Goal: Information Seeking & Learning: Check status

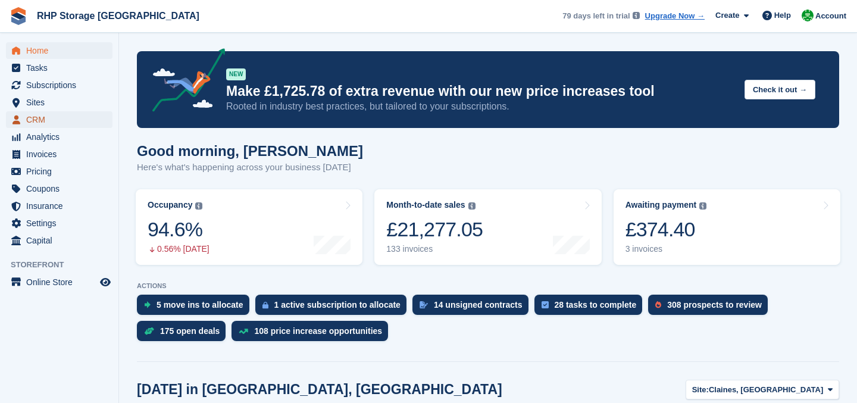
click at [64, 116] on span "CRM" at bounding box center [61, 119] width 71 height 17
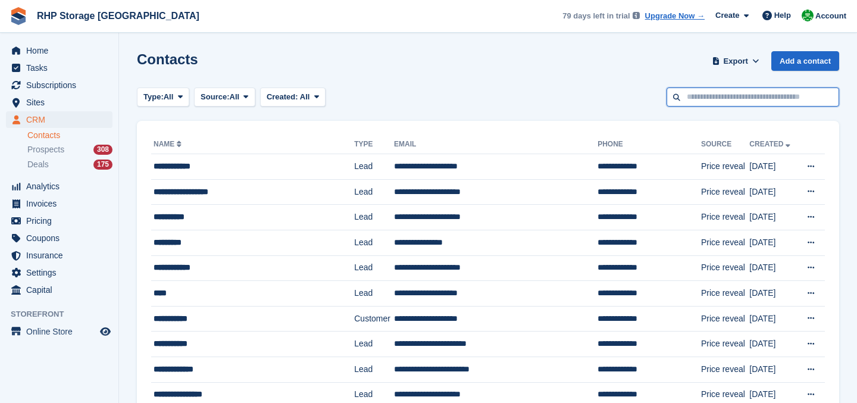
click at [701, 96] on input "text" at bounding box center [753, 98] width 173 height 20
type input "*****"
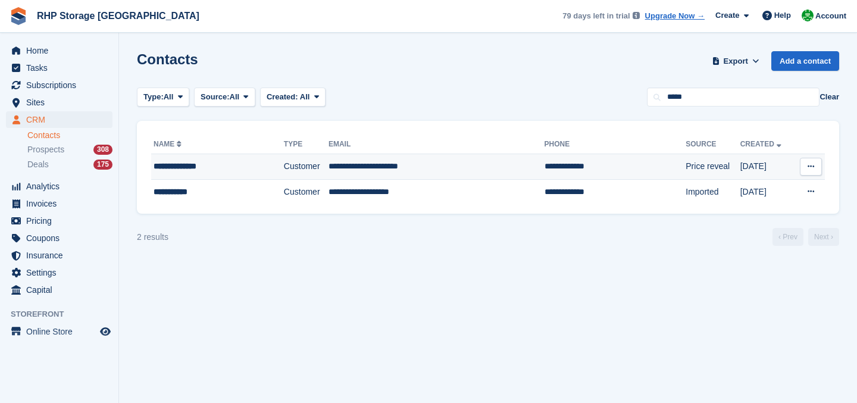
click at [252, 171] on div "**********" at bounding box center [206, 166] width 105 height 13
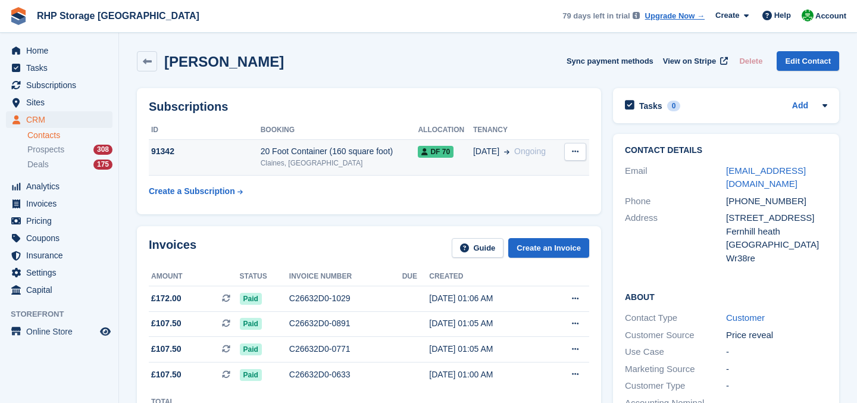
click at [278, 161] on div "Claines, [GEOGRAPHIC_DATA]" at bounding box center [340, 163] width 158 height 11
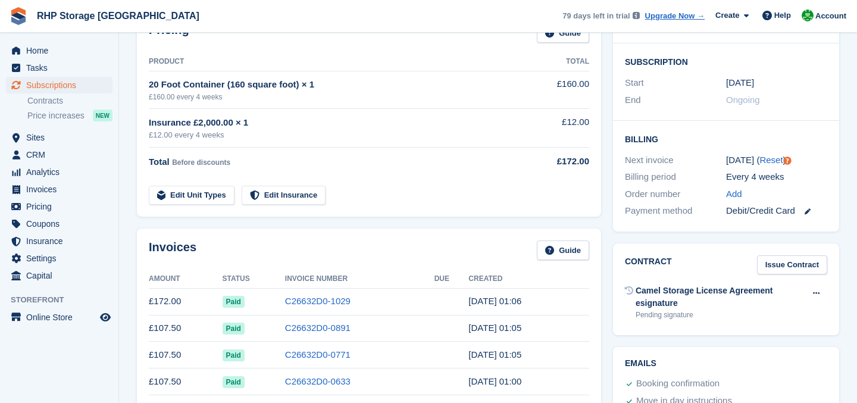
scroll to position [208, 0]
click at [290, 295] on link "C26632D0-1029" at bounding box center [317, 300] width 65 height 10
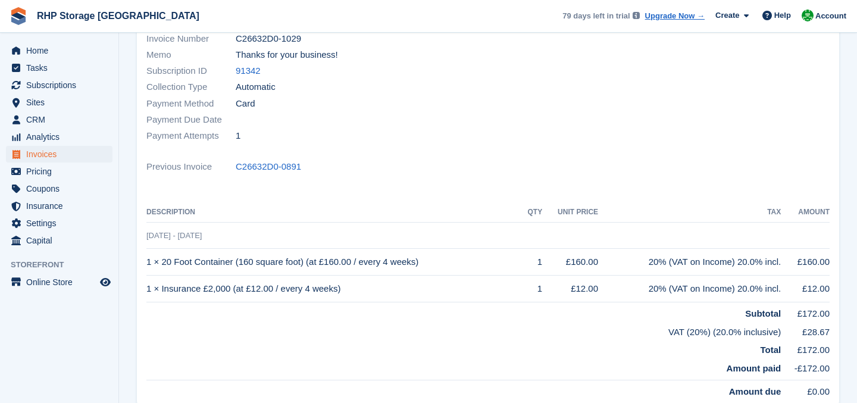
scroll to position [166, 0]
drag, startPoint x: 296, startPoint y: 264, endPoint x: 332, endPoint y: 266, distance: 35.8
click at [332, 266] on td "1 × 20 Foot Container (160 square foot) (at £160.00 / every 4 weeks)" at bounding box center [334, 261] width 376 height 27
click at [313, 205] on th "Description" at bounding box center [334, 212] width 376 height 19
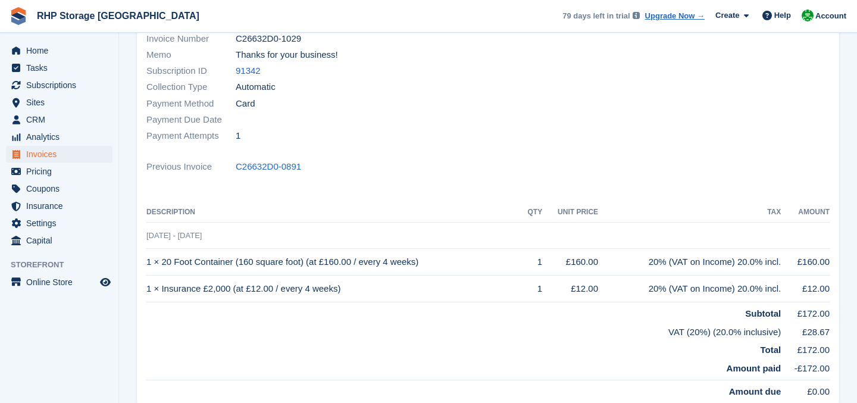
click at [313, 205] on th "Description" at bounding box center [334, 212] width 376 height 19
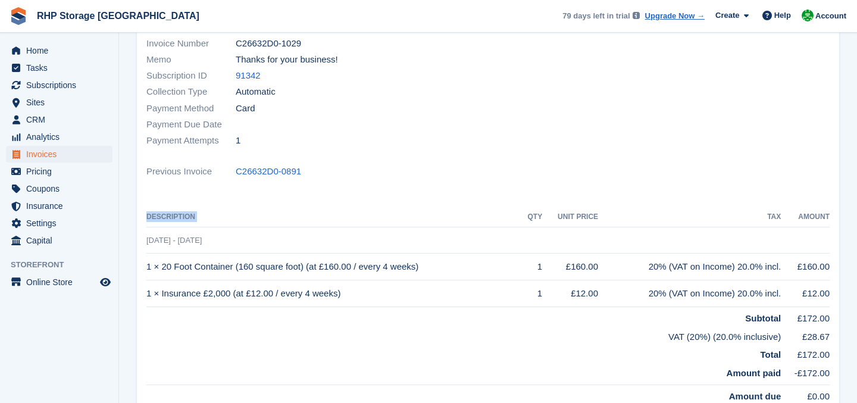
click at [290, 216] on th "Description" at bounding box center [334, 217] width 376 height 19
